Goal: Task Accomplishment & Management: Use online tool/utility

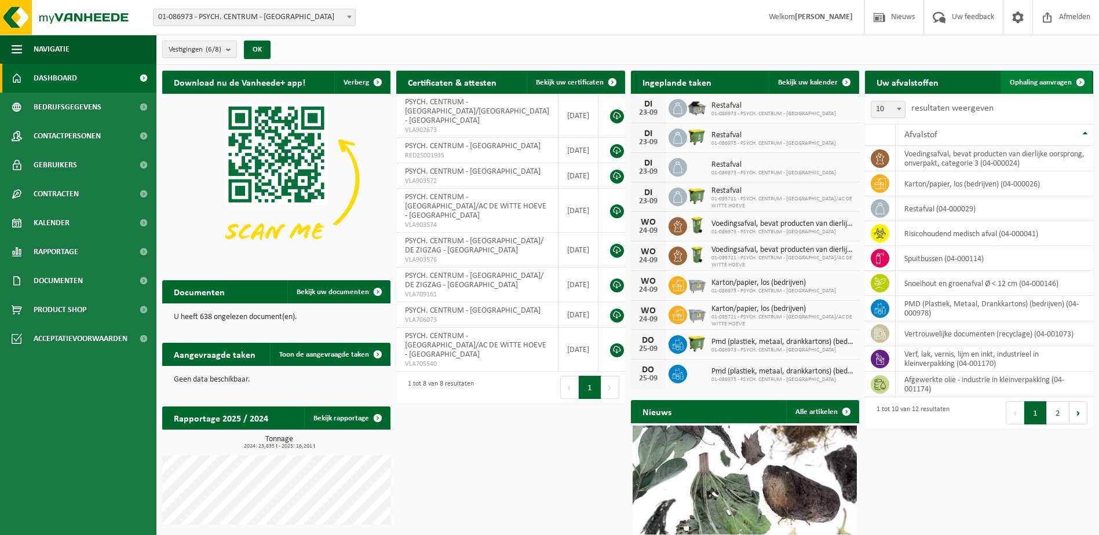
click at [1044, 82] on span "Ophaling aanvragen" at bounding box center [1040, 83] width 62 height 8
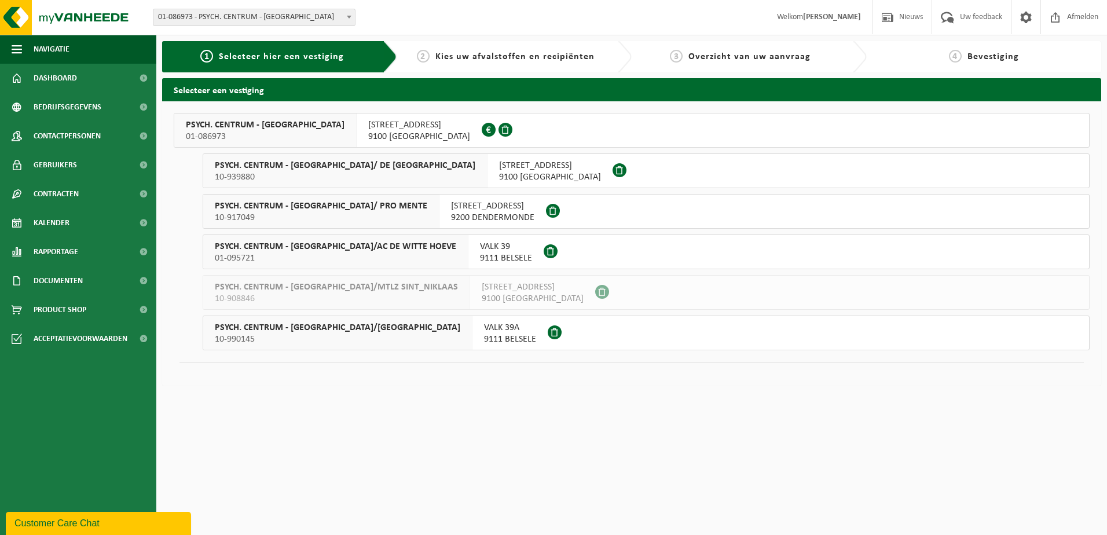
click at [306, 246] on span "PSYCH. CENTRUM - ST HIERONYMUS/AC DE WITTE HOEVE" at bounding box center [335, 247] width 241 height 12
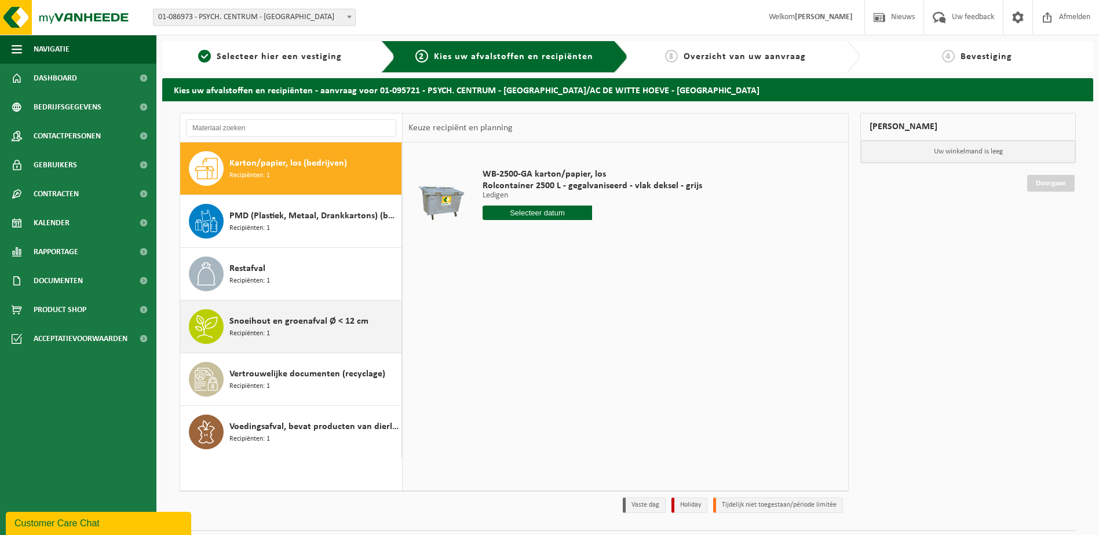
click at [284, 319] on span "Snoeihout en groenafval Ø < 12 cm" at bounding box center [298, 321] width 139 height 14
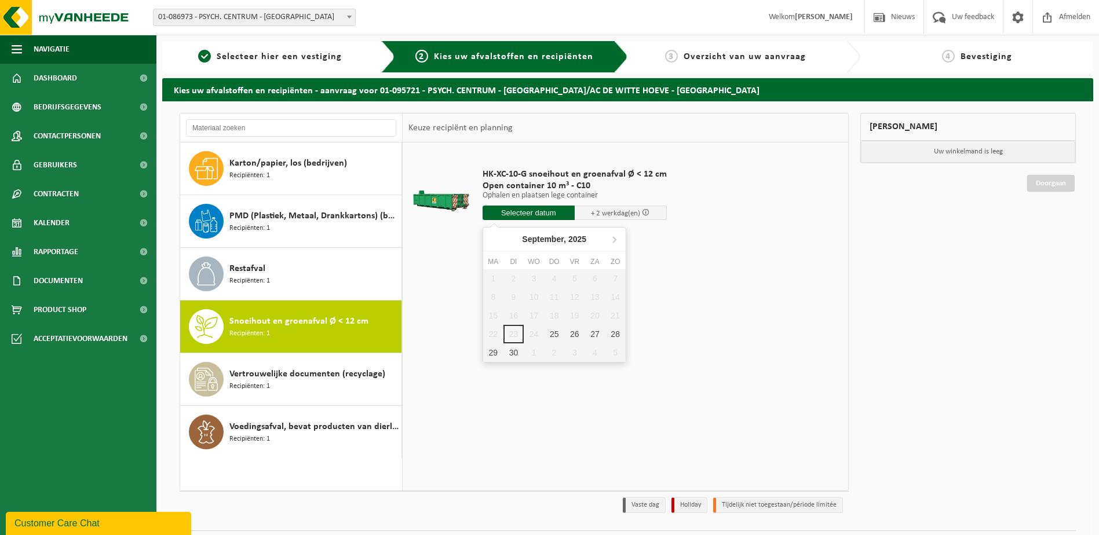
click at [524, 212] on input "text" at bounding box center [528, 213] width 92 height 14
click at [555, 332] on div "25" at bounding box center [554, 334] width 20 height 19
type input "Van 2025-09-25"
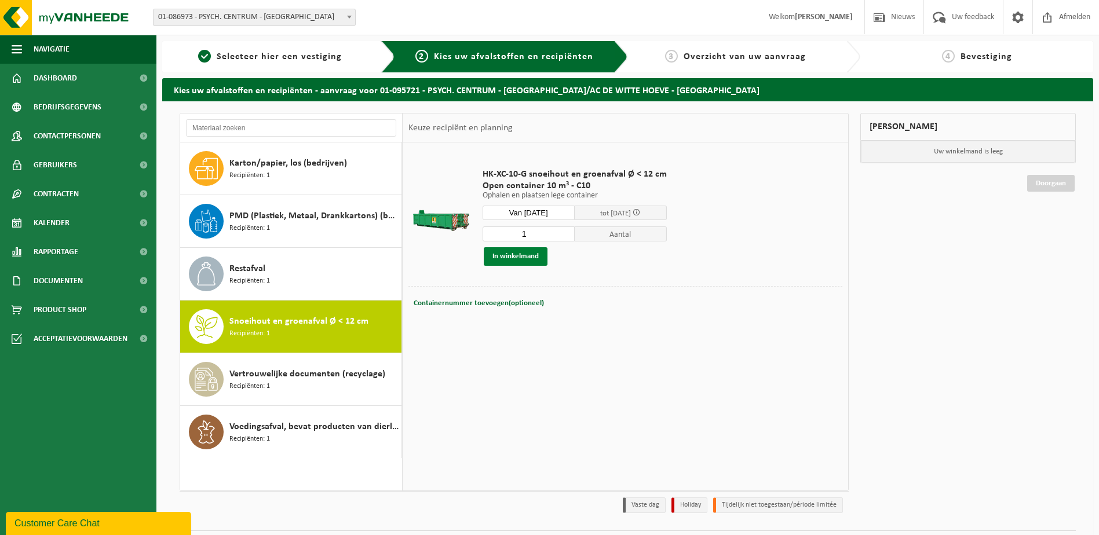
click at [507, 252] on button "In winkelmand" at bounding box center [516, 256] width 64 height 19
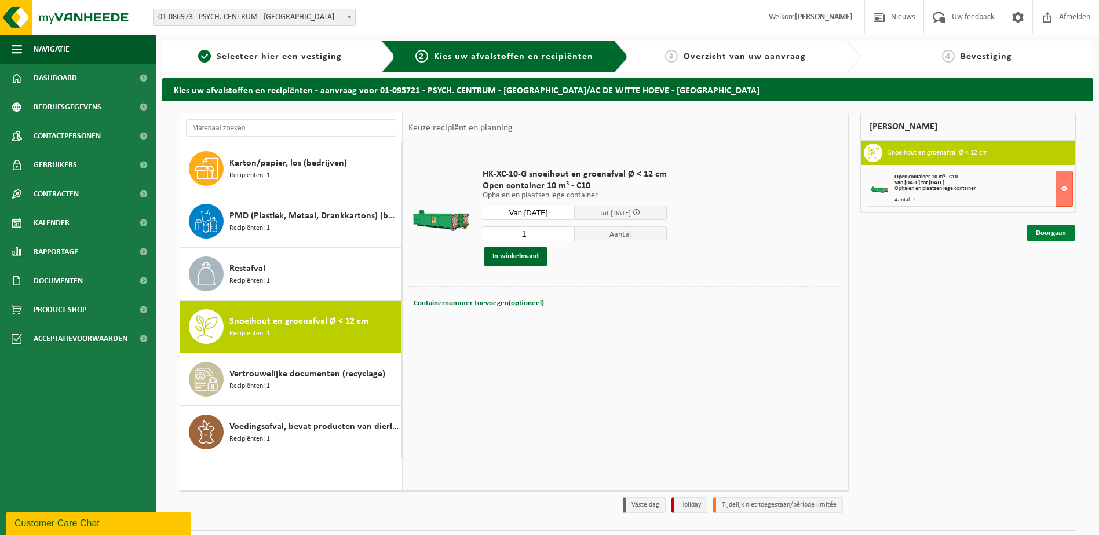
click at [1034, 233] on link "Doorgaan" at bounding box center [1050, 233] width 47 height 17
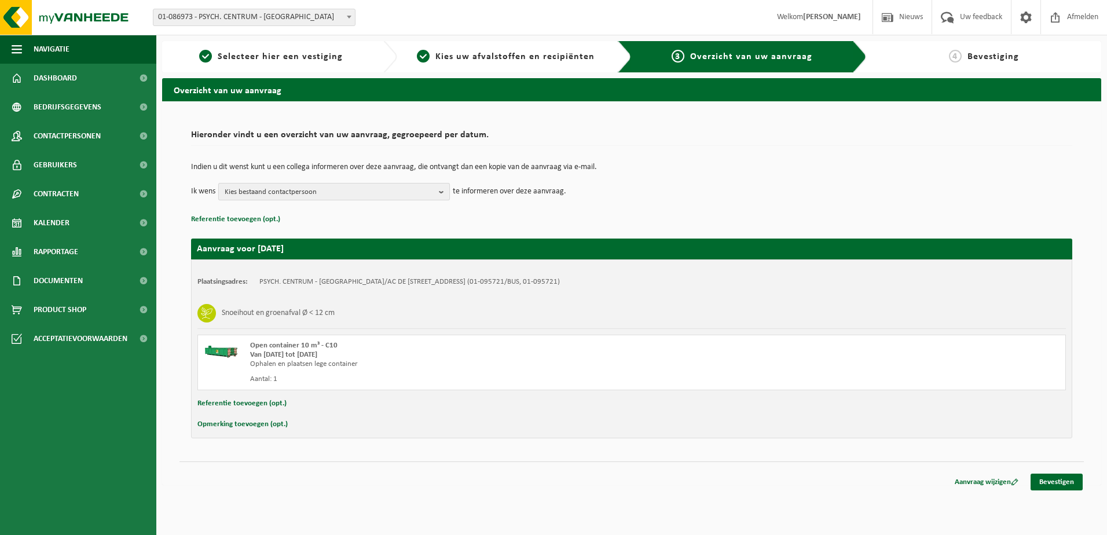
click at [444, 188] on b "button" at bounding box center [444, 192] width 10 height 16
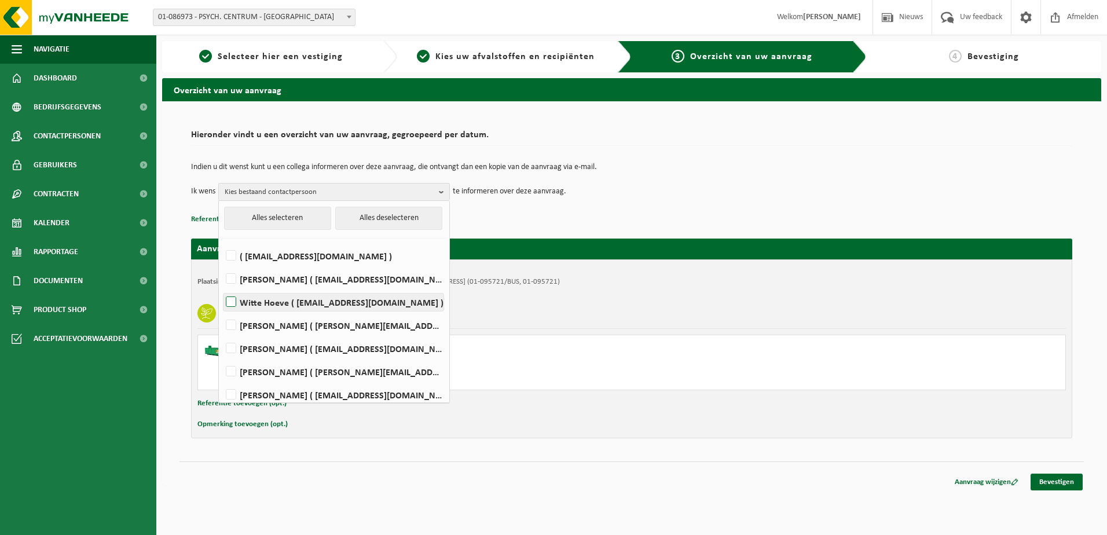
click at [233, 301] on label "Witte Hoeve ( [EMAIL_ADDRESS][DOMAIN_NAME] )" at bounding box center [334, 302] width 220 height 17
click at [222, 288] on input "Witte Hoeve ( [EMAIL_ADDRESS][DOMAIN_NAME] )" at bounding box center [221, 287] width 1 height 1
checkbox input "true"
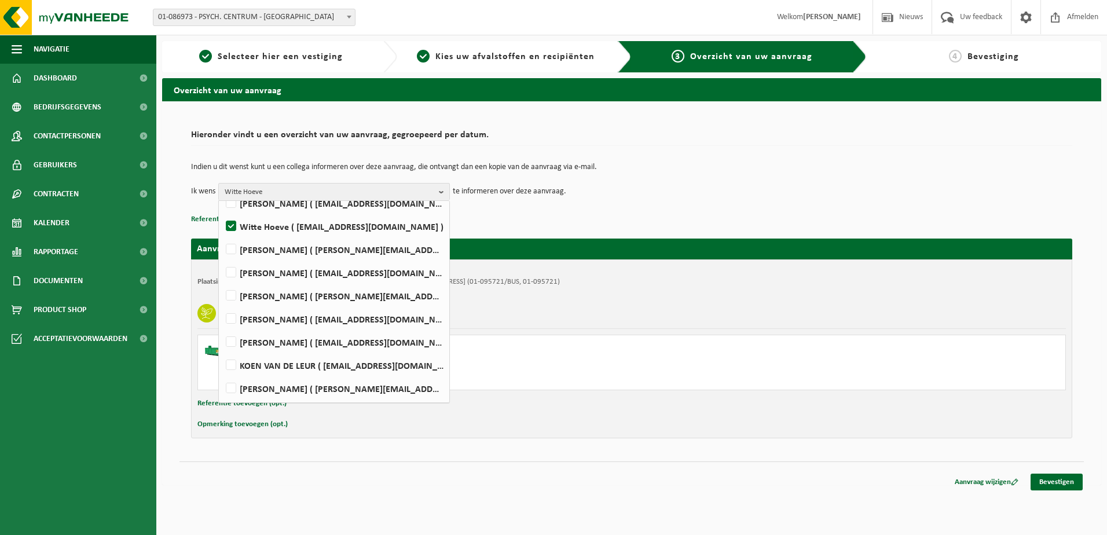
click at [632, 188] on td "Ik wens Witte Hoeve Alles selecteren Alles deselecteren ( factuur@hieronymus.be…" at bounding box center [631, 191] width 881 height 17
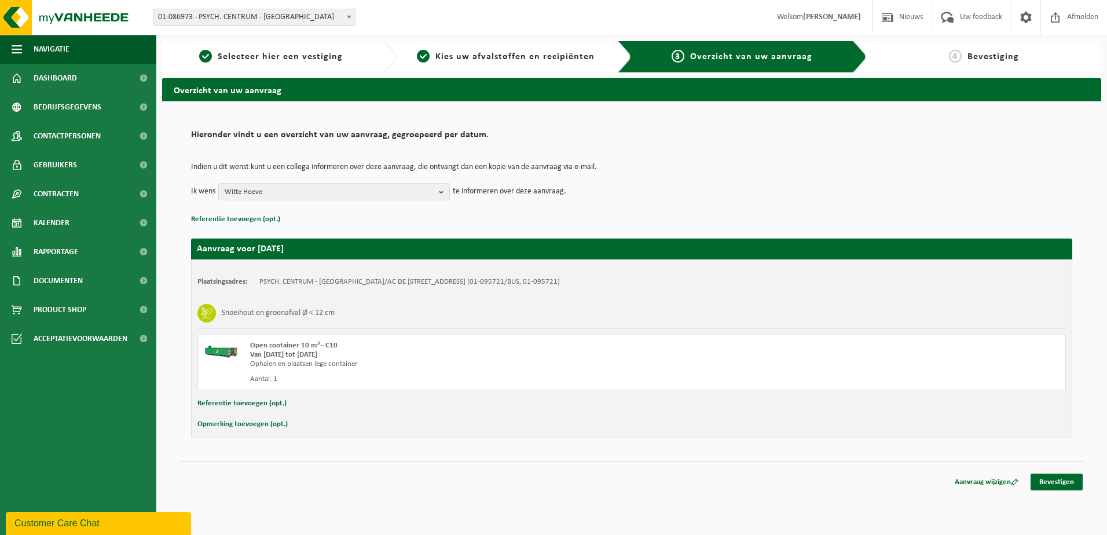
scroll to position [0, 0]
click at [1066, 479] on link "Bevestigen" at bounding box center [1057, 482] width 52 height 17
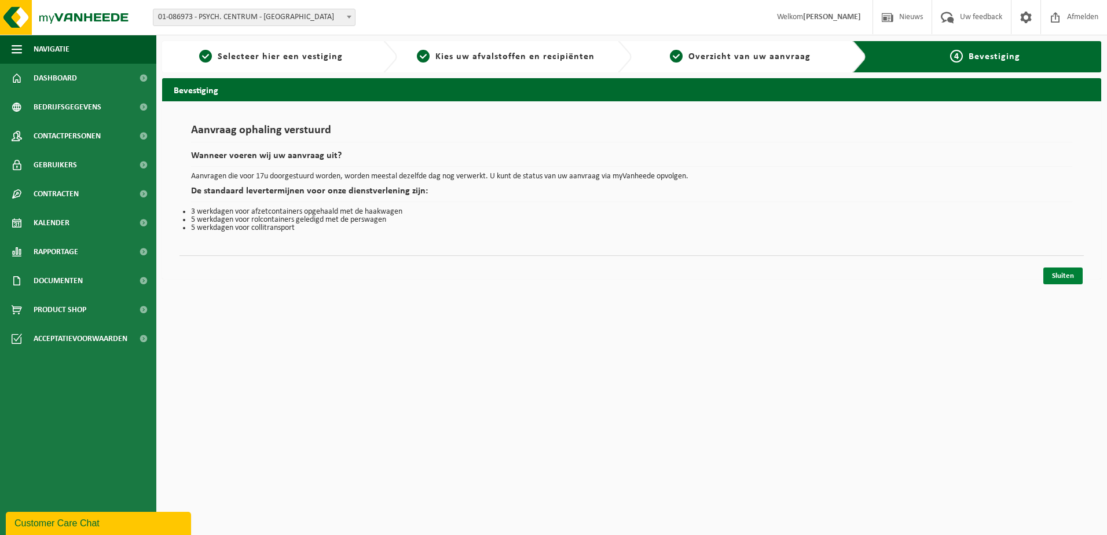
click at [1073, 271] on link "Sluiten" at bounding box center [1063, 276] width 39 height 17
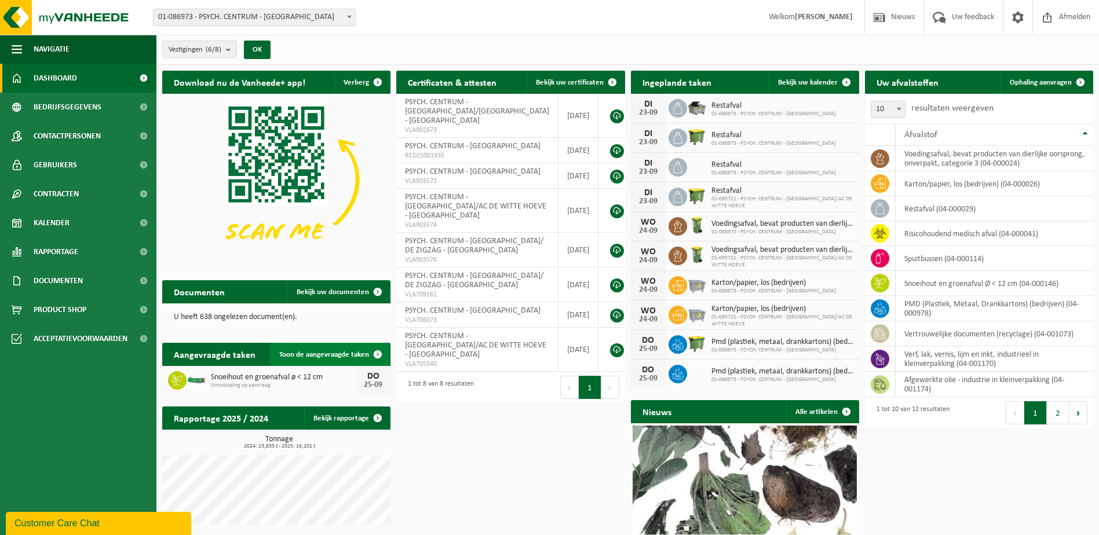
click at [317, 351] on span "Toon de aangevraagde taken" at bounding box center [324, 355] width 90 height 8
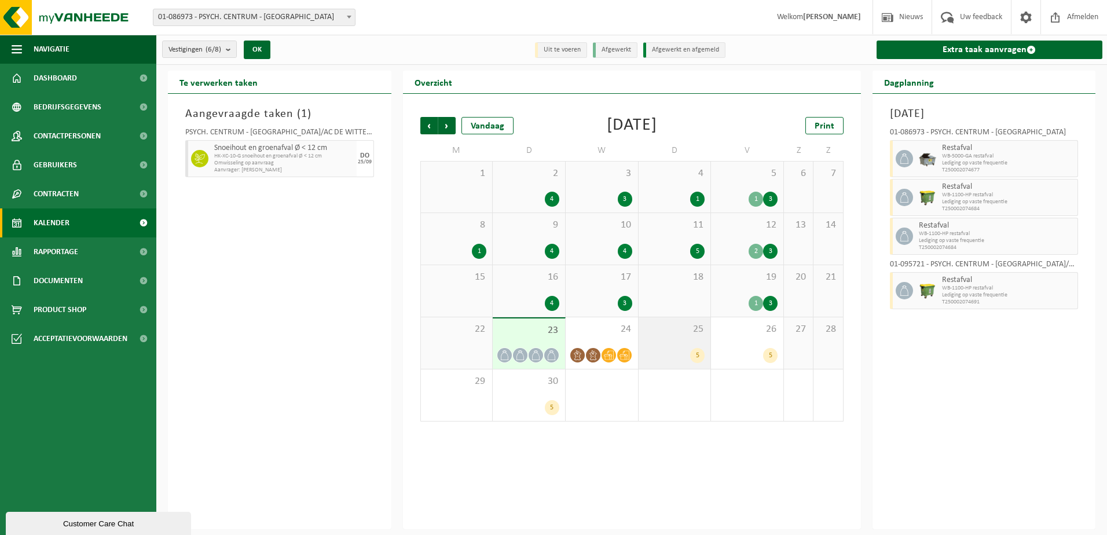
click at [661, 346] on div "25 5" at bounding box center [675, 343] width 72 height 52
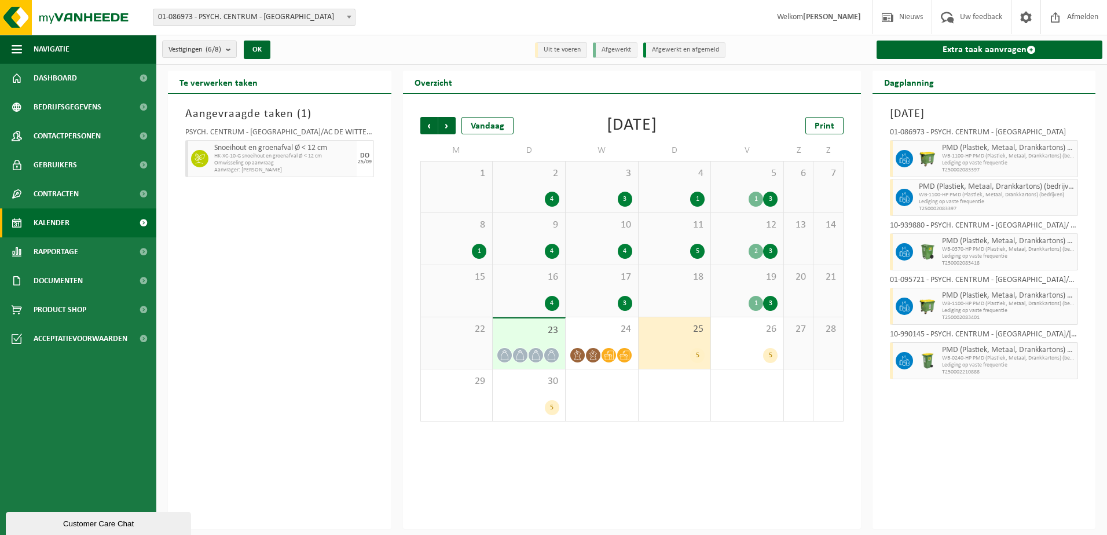
click at [257, 162] on span "Omwisseling op aanvraag" at bounding box center [284, 163] width 140 height 7
